Goal: Task Accomplishment & Management: Manage account settings

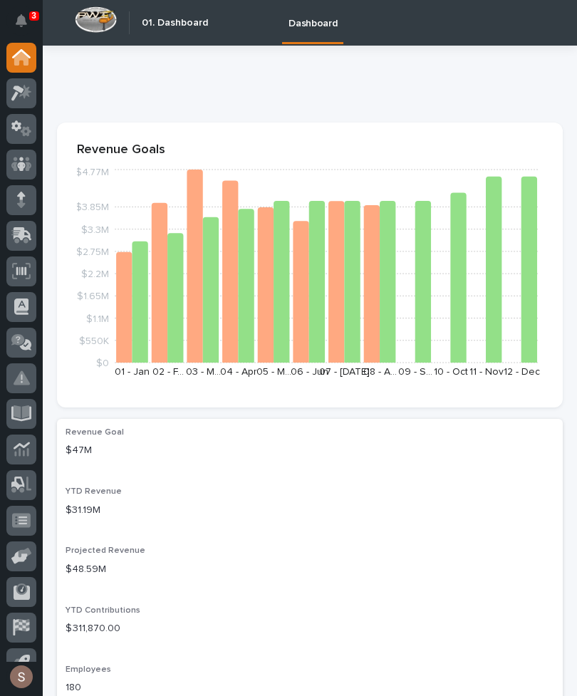
click at [33, 231] on div at bounding box center [21, 236] width 30 height 30
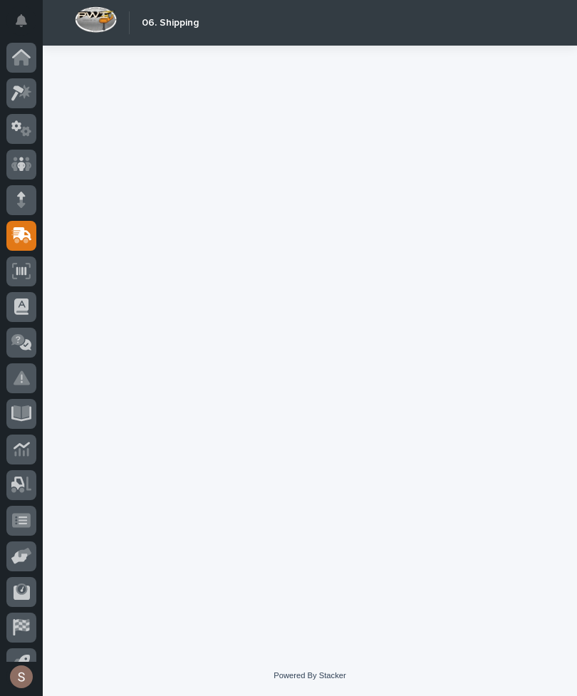
scroll to position [22, 0]
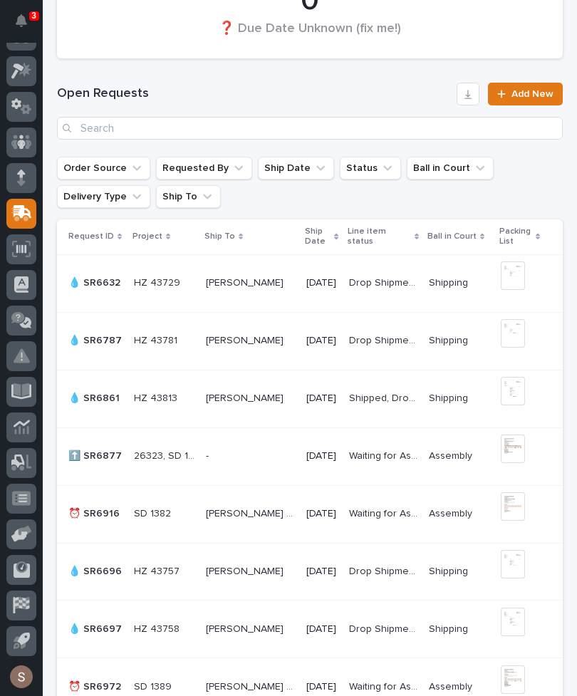
scroll to position [883, 0]
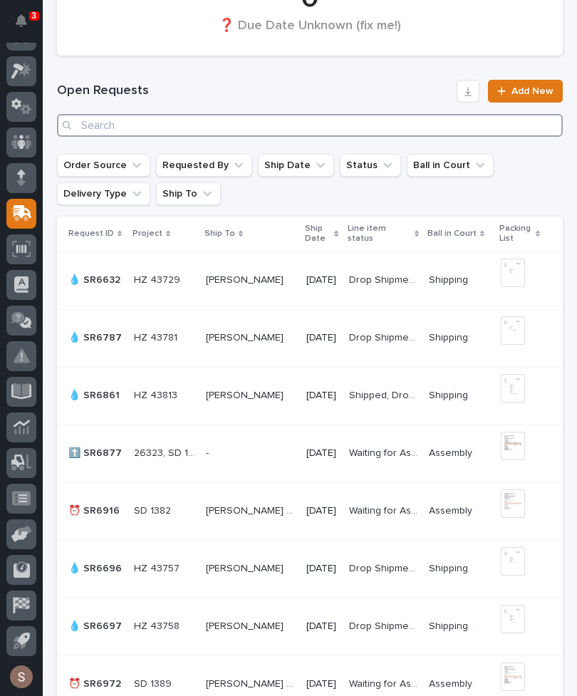
click at [346, 122] on input "Search" at bounding box center [310, 125] width 506 height 23
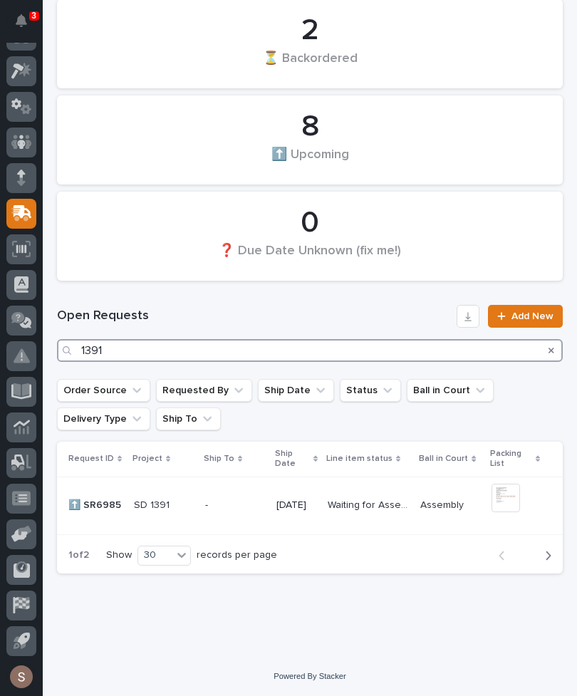
scroll to position [657, 0]
type input "1391"
click at [313, 317] on h1 "Open Requests" at bounding box center [254, 316] width 394 height 17
click at [184, 503] on p at bounding box center [164, 506] width 60 height 12
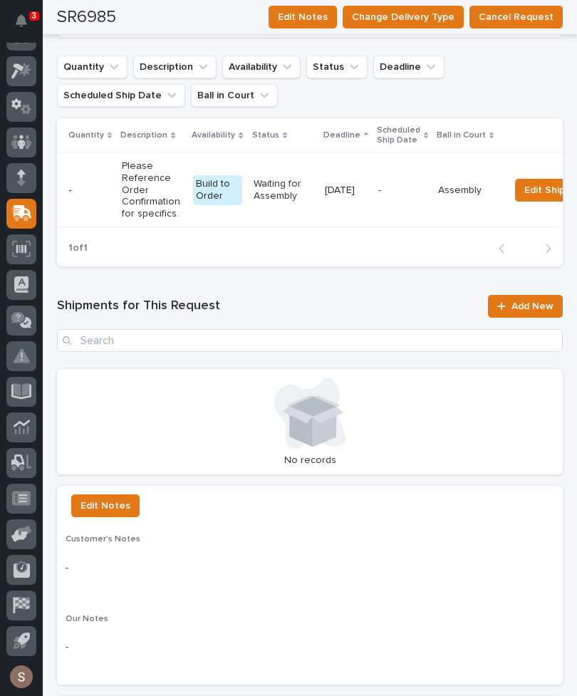
scroll to position [1041, 0]
click at [538, 301] on span "Add New" at bounding box center [532, 306] width 42 height 10
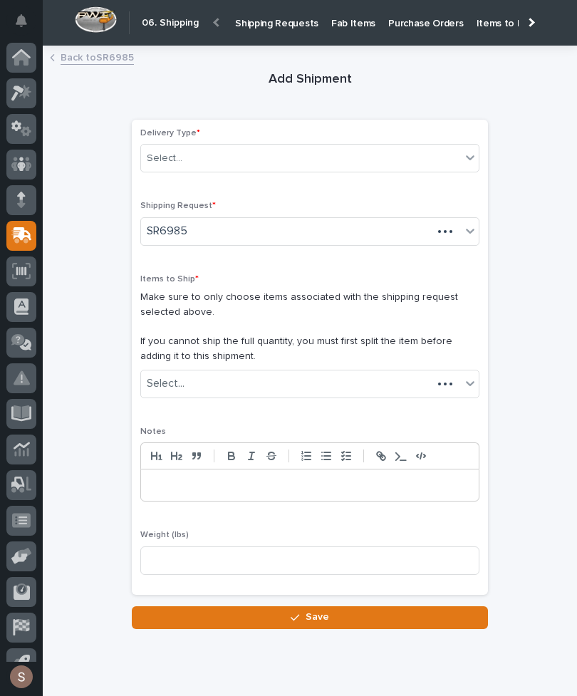
scroll to position [22, 0]
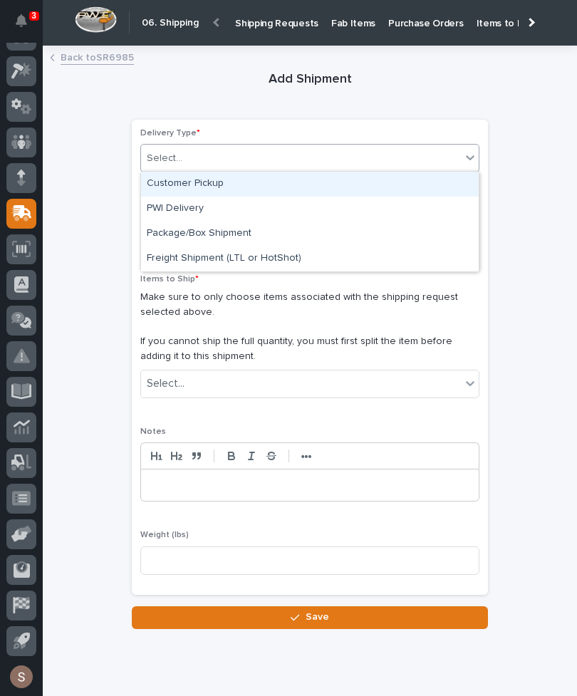
click at [227, 189] on div "Customer Pickup" at bounding box center [310, 184] width 338 height 25
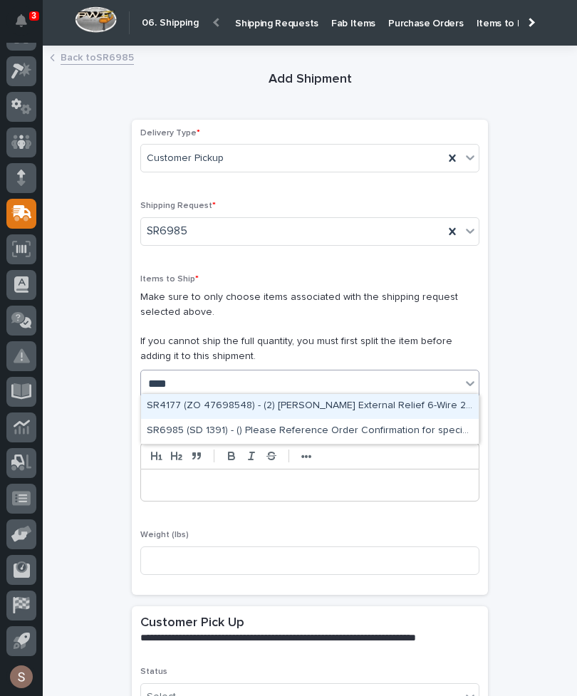
click at [358, 427] on div "SR6985 (SD 1391) - () Please Reference Order Confirmation for specifics." at bounding box center [310, 431] width 338 height 25
type input "****"
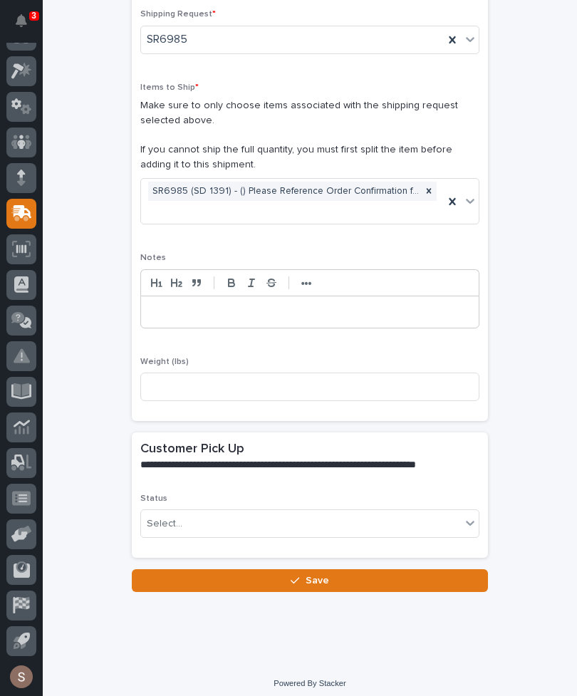
scroll to position [191, 0]
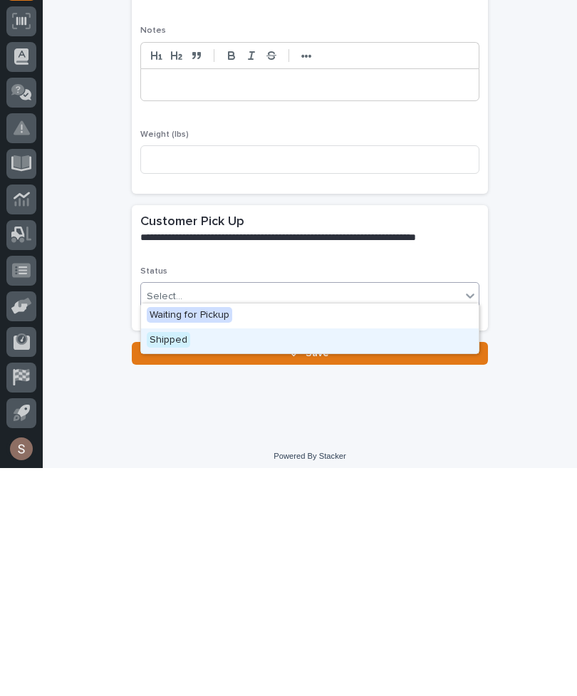
click at [192, 556] on div "Shipped" at bounding box center [310, 568] width 338 height 25
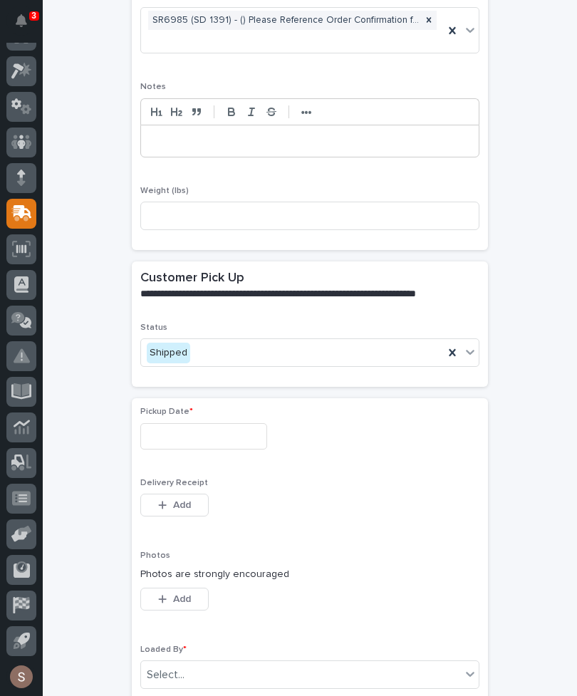
scroll to position [363, 0]
click at [219, 440] on input "text" at bounding box center [203, 435] width 127 height 26
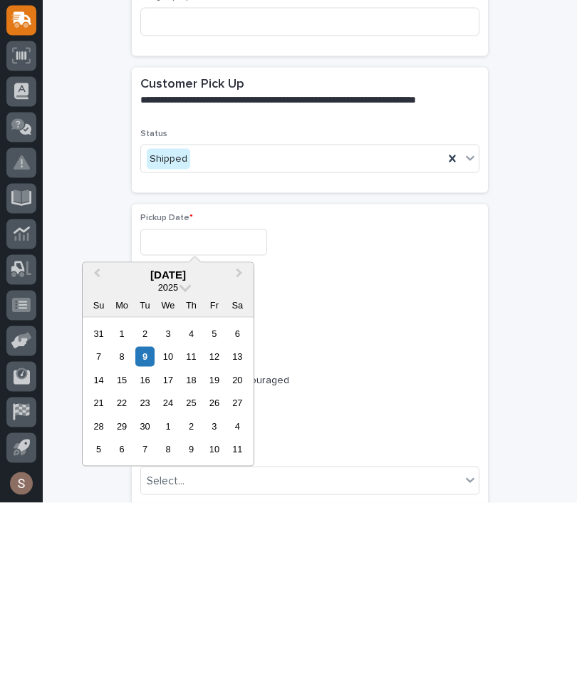
click at [152, 540] on div "9" at bounding box center [144, 549] width 19 height 19
type input "**********"
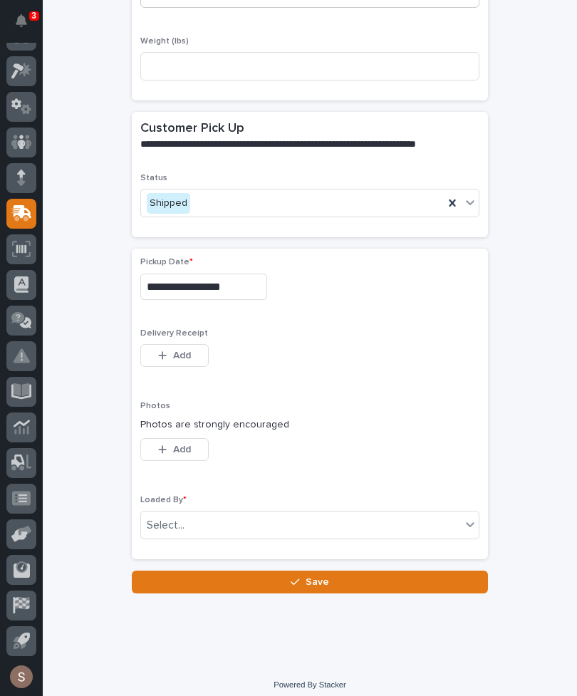
scroll to position [511, 0]
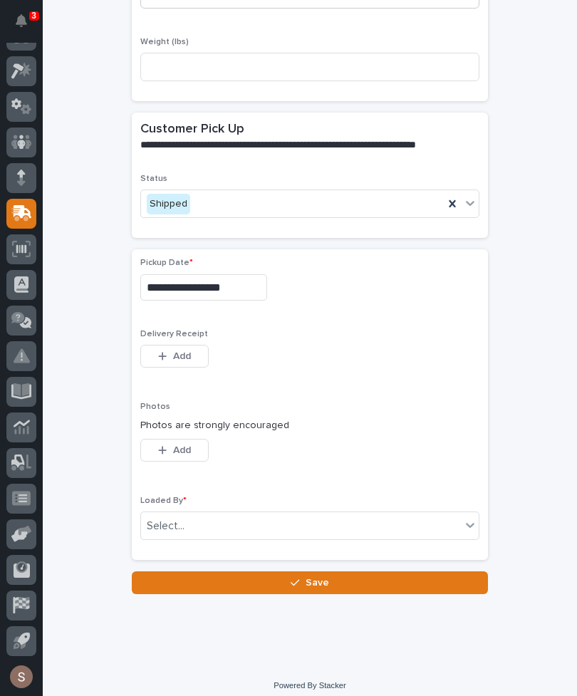
click at [194, 345] on button "Add" at bounding box center [174, 356] width 68 height 23
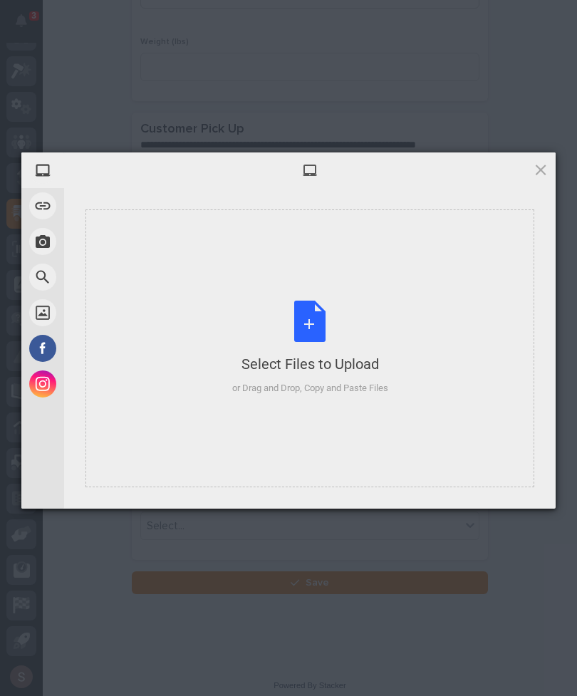
click at [345, 338] on div "Select Files to Upload or Drag and Drop, Copy and Paste Files" at bounding box center [310, 348] width 156 height 95
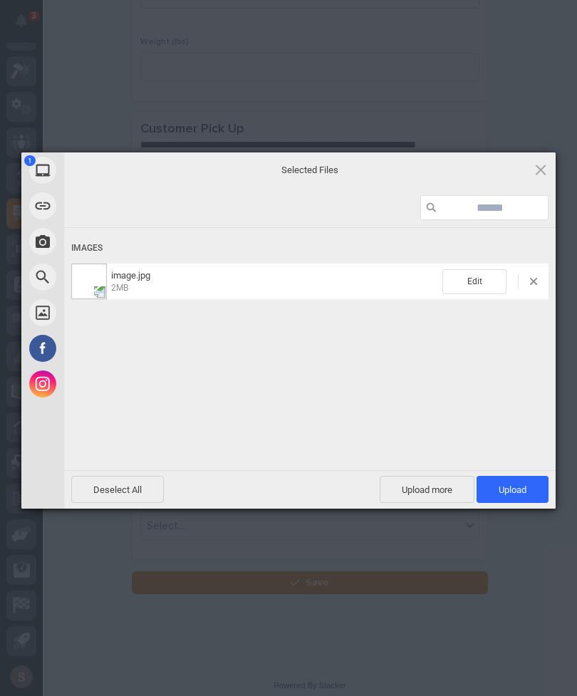
click at [506, 492] on span "Upload 1" at bounding box center [513, 489] width 28 height 11
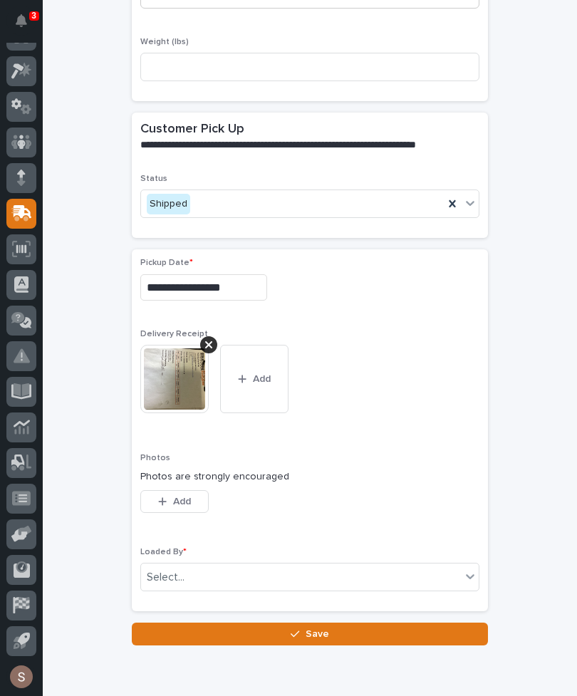
click at [184, 495] on span "Add" at bounding box center [182, 501] width 18 height 13
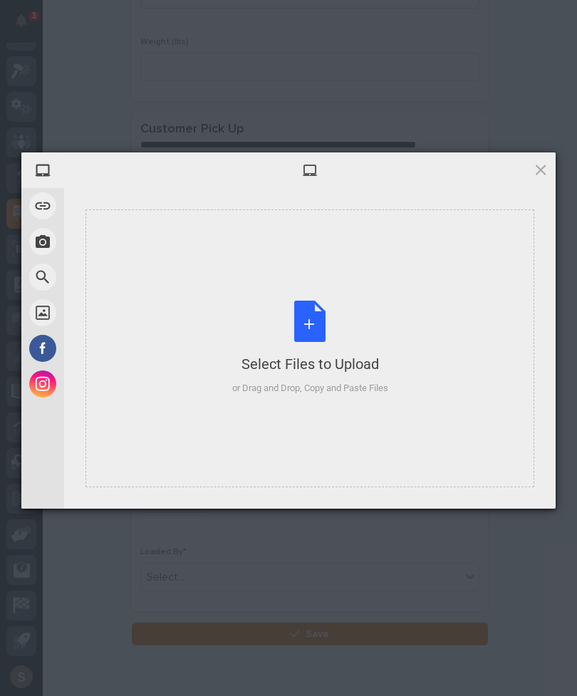
click at [325, 374] on div "Select Files to Upload or Drag and Drop, Copy and Paste Files" at bounding box center [310, 348] width 156 height 95
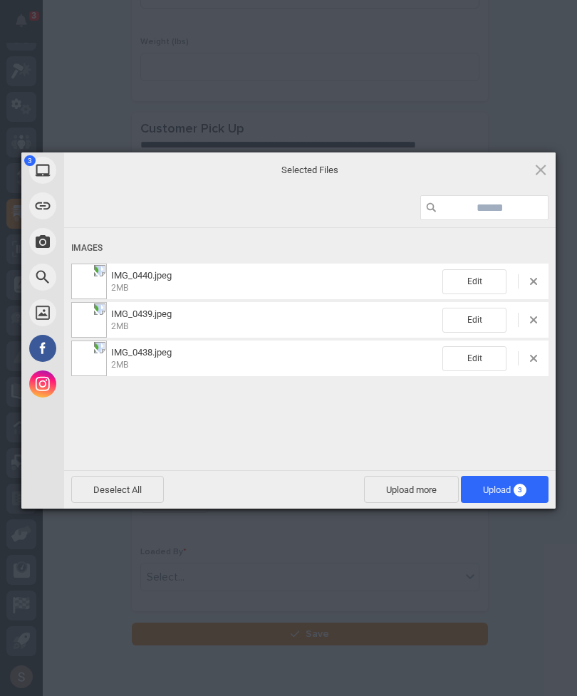
click at [523, 490] on span "3" at bounding box center [520, 490] width 13 height 13
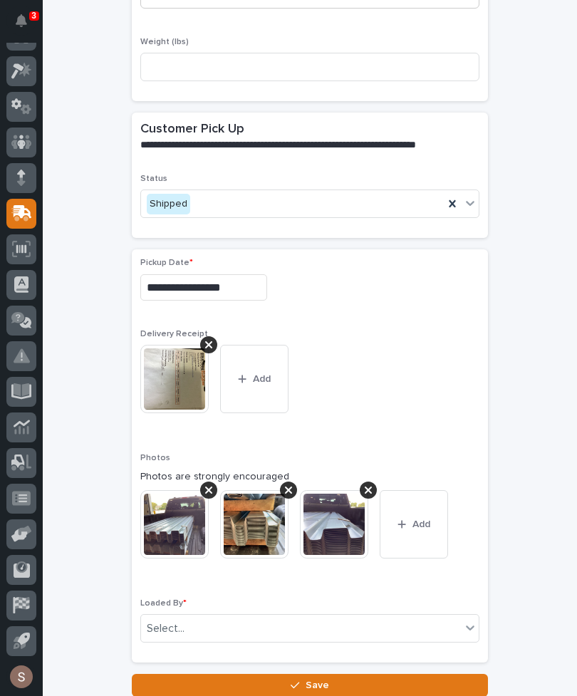
scroll to position [22, 0]
click at [362, 485] on div at bounding box center [368, 490] width 17 height 17
click at [289, 482] on div at bounding box center [288, 490] width 17 height 17
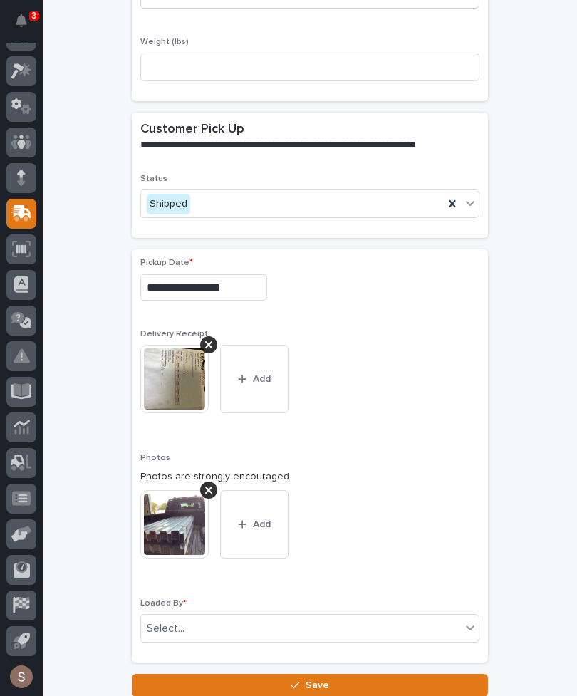
click at [217, 482] on div at bounding box center [208, 490] width 17 height 17
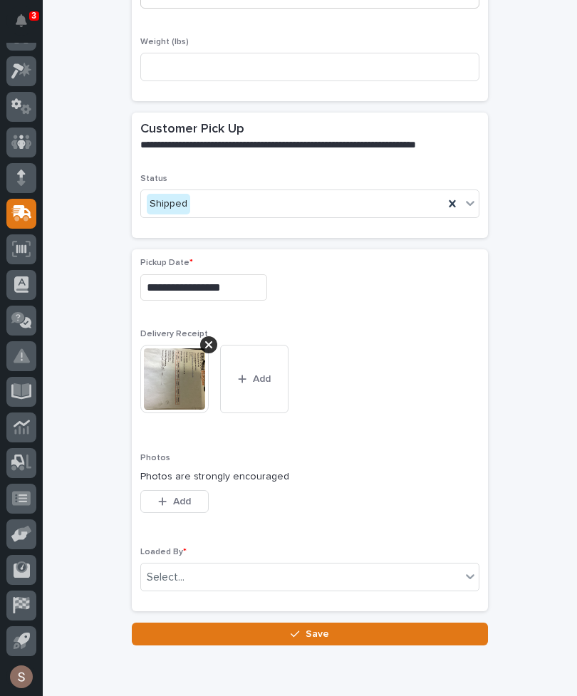
click at [205, 495] on button "Add" at bounding box center [174, 501] width 68 height 23
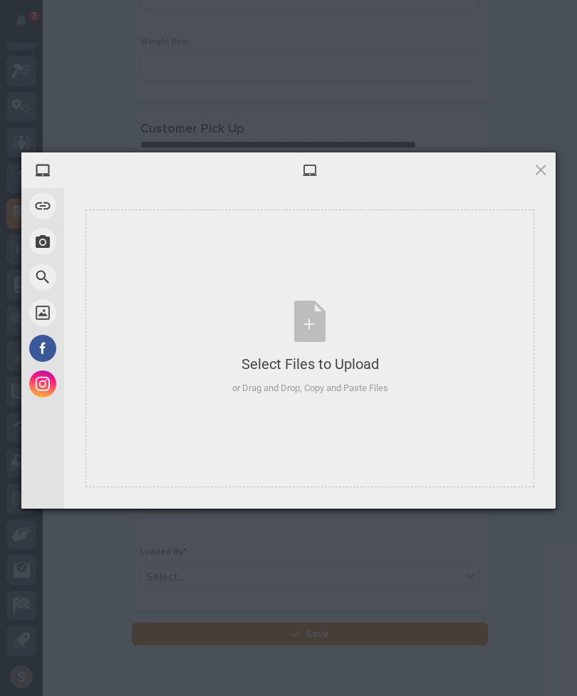
click at [323, 387] on div "or Drag and Drop, Copy and Paste Files" at bounding box center [310, 388] width 156 height 14
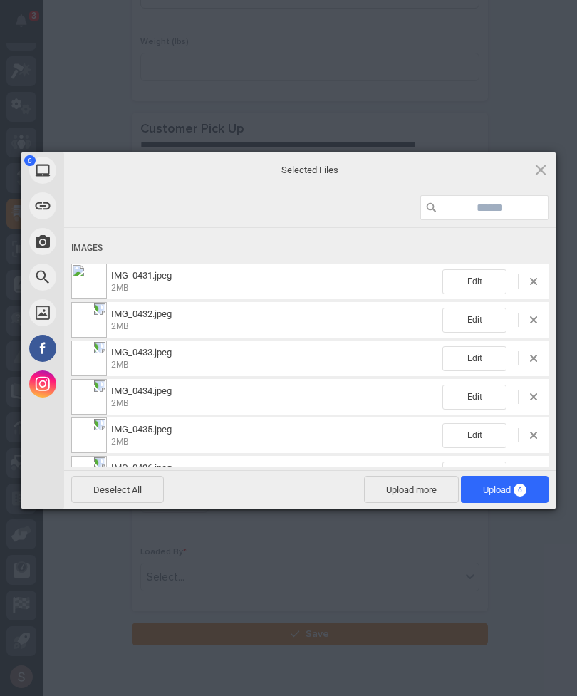
click at [511, 497] on span "Upload 6" at bounding box center [505, 489] width 88 height 27
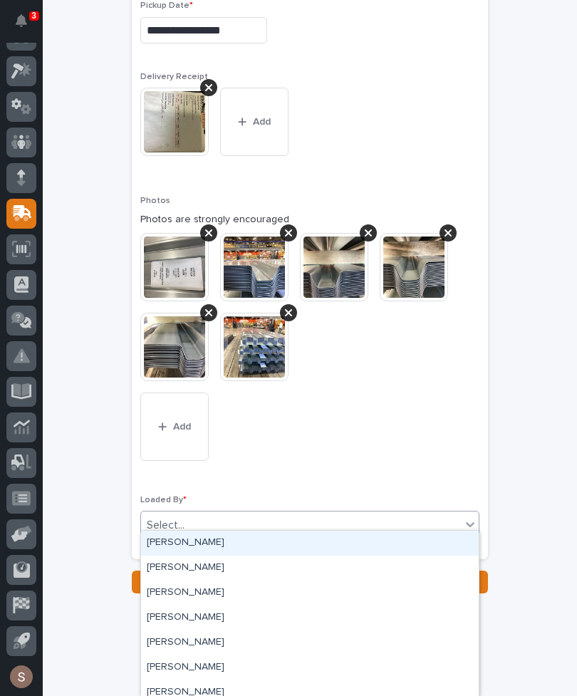
scroll to position [768, 0]
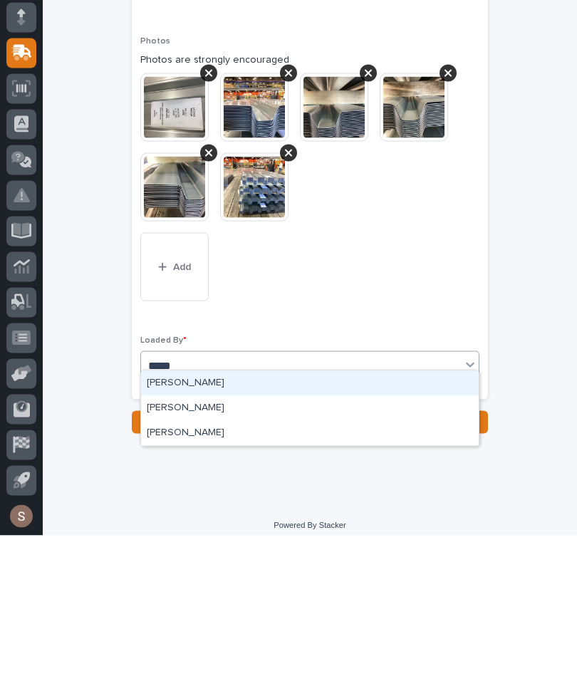
click at [199, 581] on div "[PERSON_NAME]" at bounding box center [310, 593] width 338 height 25
type input "*****"
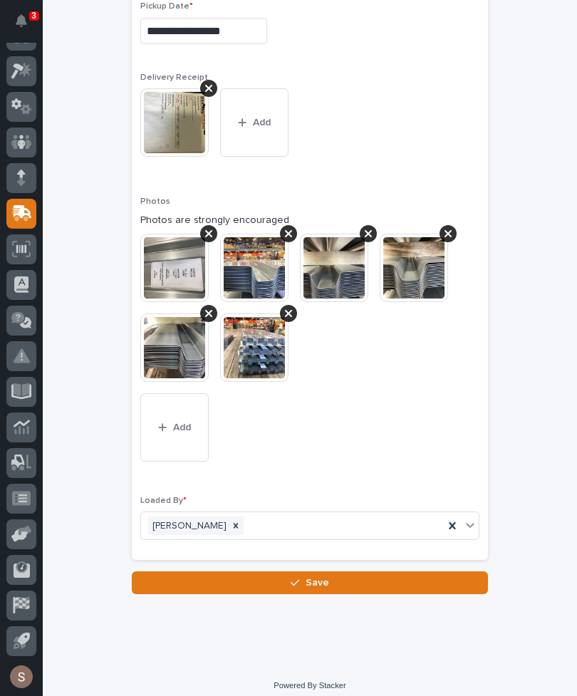
click at [343, 573] on button "Save" at bounding box center [310, 582] width 356 height 23
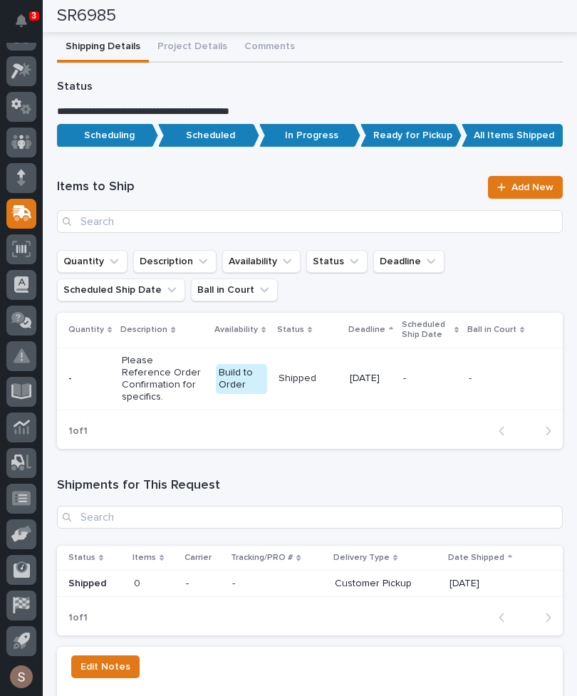
scroll to position [718, 0]
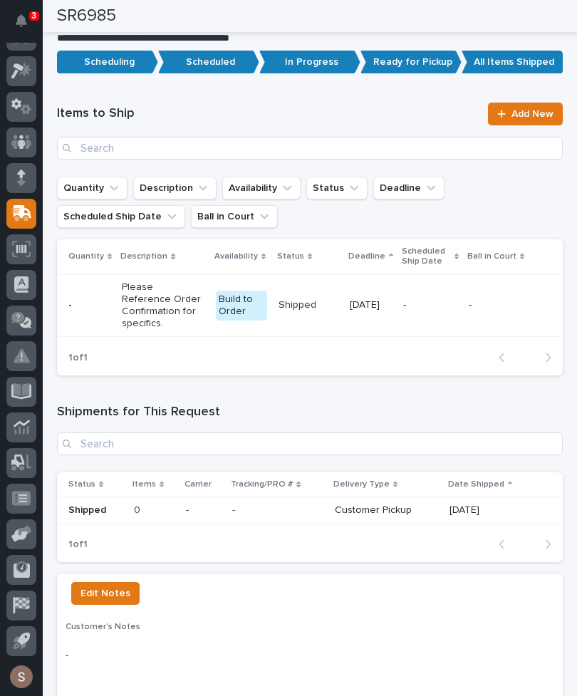
click at [449, 501] on div "[DATE]" at bounding box center [494, 508] width 90 height 15
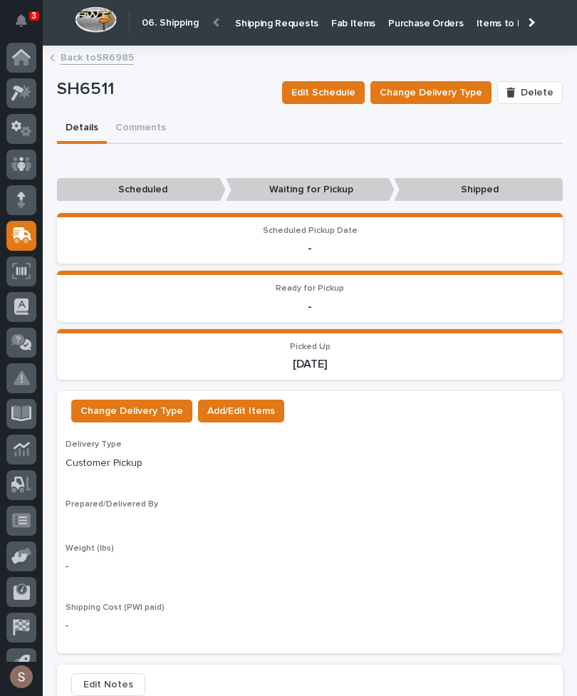
click at [119, 486] on div "Delivery Type Customer Pickup Prepared/Delivered By Weight (lbs) - Shipping Cos…" at bounding box center [310, 541] width 489 height 205
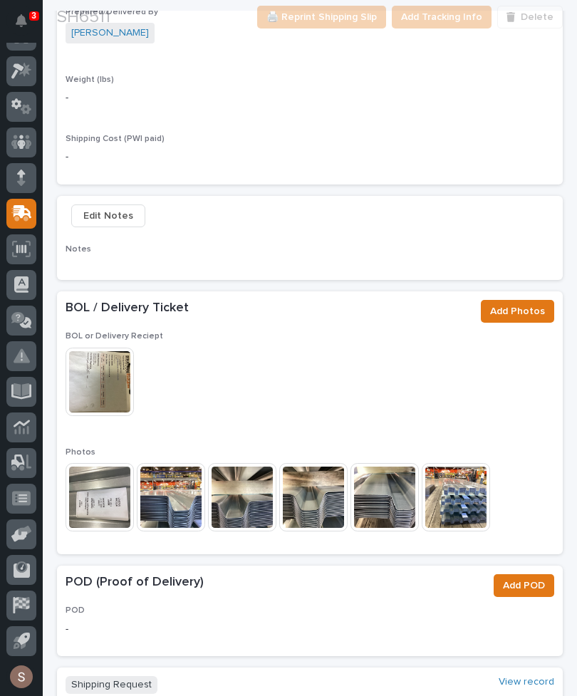
scroll to position [624, 0]
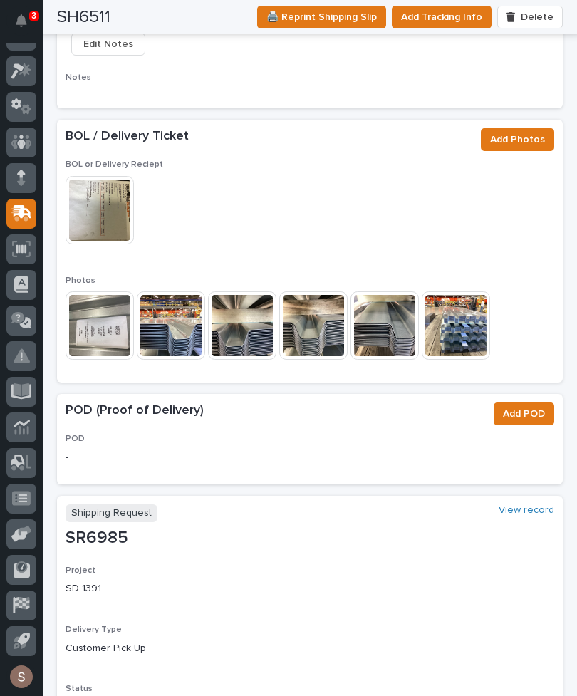
click at [117, 217] on img at bounding box center [100, 210] width 68 height 68
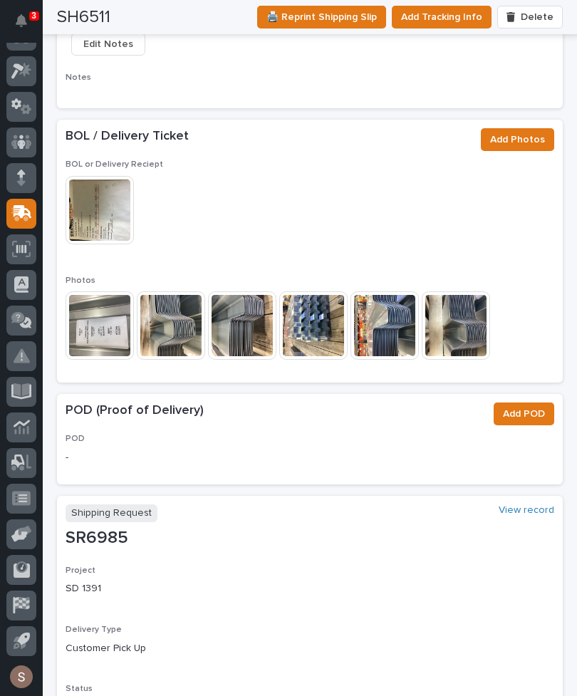
click at [120, 202] on img at bounding box center [100, 210] width 68 height 68
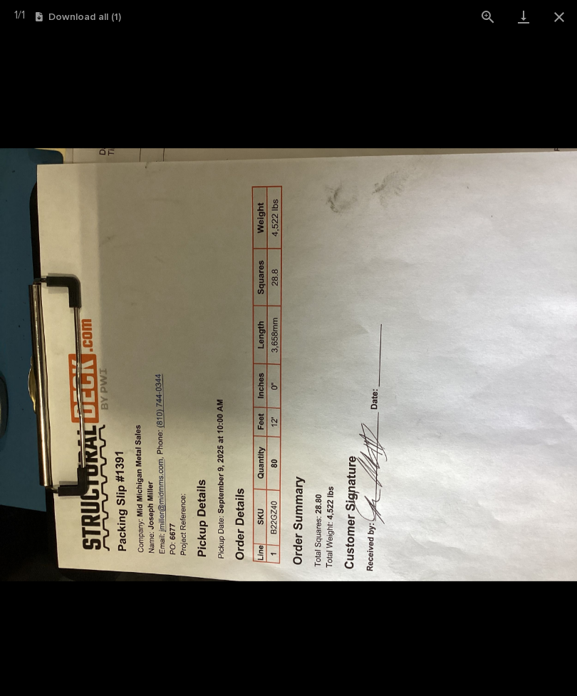
click at [554, 16] on button "Close gallery" at bounding box center [559, 16] width 36 height 33
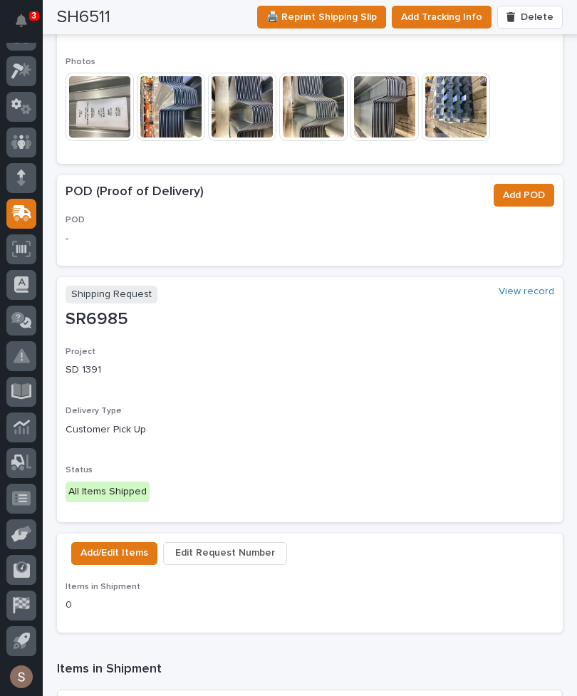
scroll to position [864, 0]
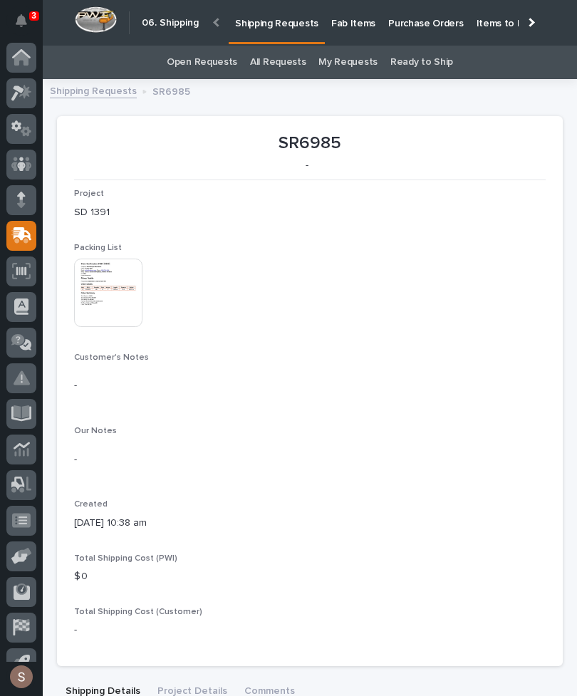
scroll to position [22, 0]
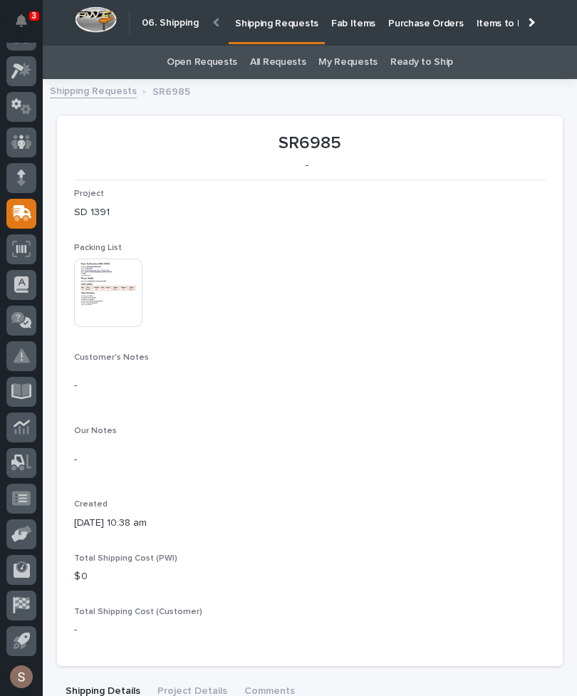
click at [284, 21] on p "Shipping Requests" at bounding box center [276, 15] width 83 height 30
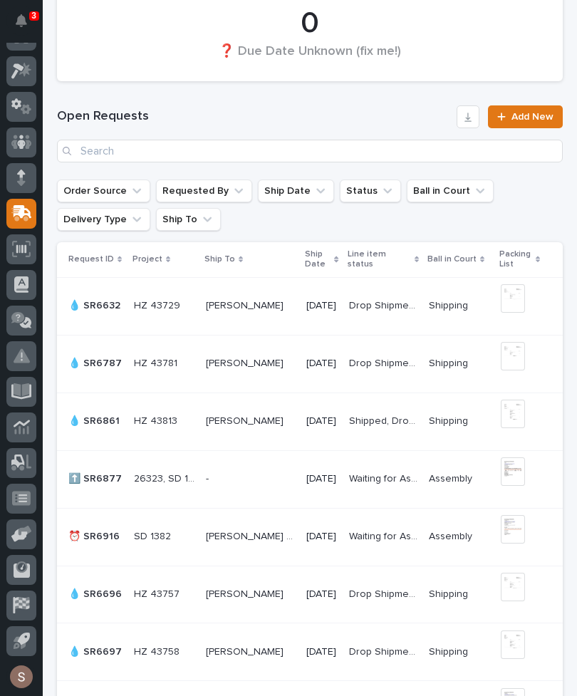
scroll to position [858, 0]
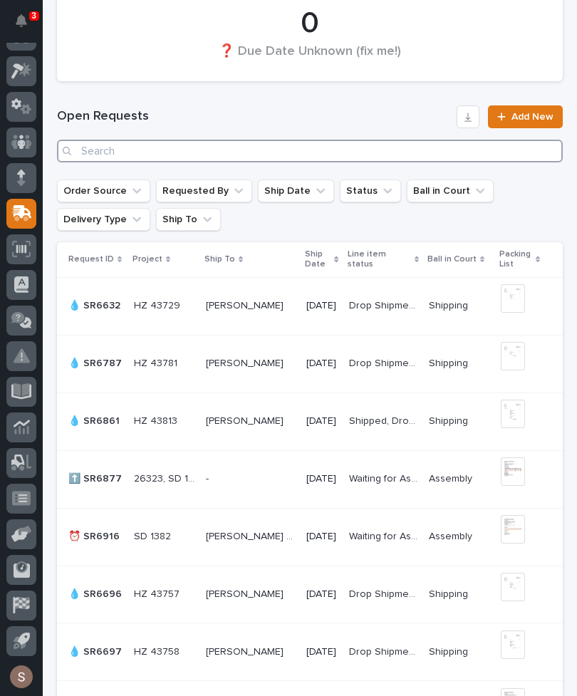
click at [308, 145] on input "Search" at bounding box center [310, 151] width 506 height 23
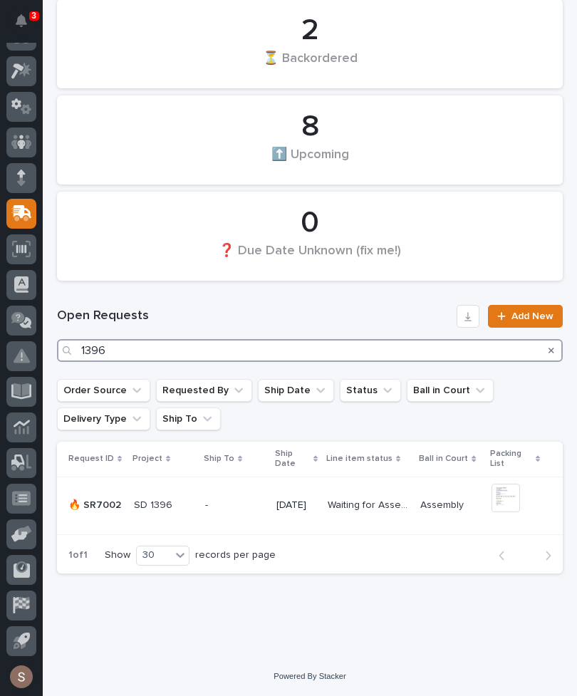
scroll to position [657, 0]
type input "1396"
click at [340, 108] on div "8 ⬆️ Upcoming" at bounding box center [309, 140] width 491 height 75
